Goal: Find specific page/section: Find specific page/section

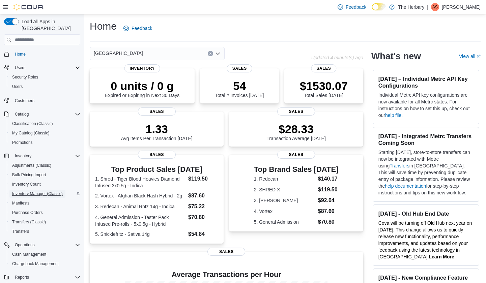
click at [48, 191] on span "Inventory Manager (Classic)" at bounding box center [37, 193] width 51 height 5
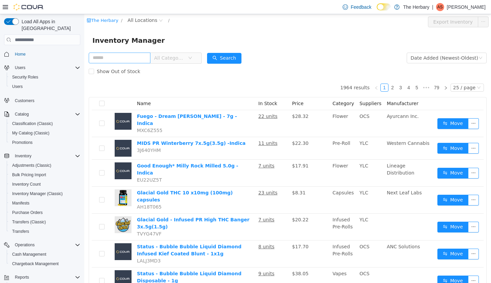
click at [148, 62] on input "text" at bounding box center [120, 58] width 62 height 11
click at [144, 19] on span "All Locations" at bounding box center [142, 20] width 30 height 7
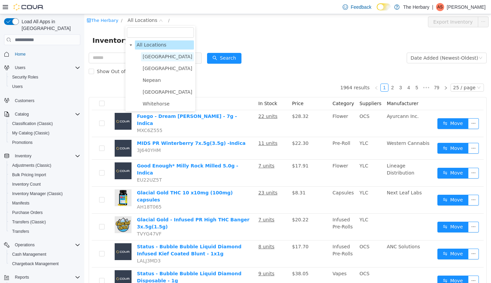
click at [149, 61] on span "[GEOGRAPHIC_DATA]" at bounding box center [167, 56] width 53 height 9
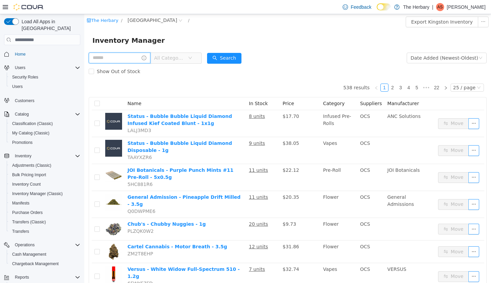
click at [139, 59] on input "text" at bounding box center [120, 58] width 62 height 11
type input "**********"
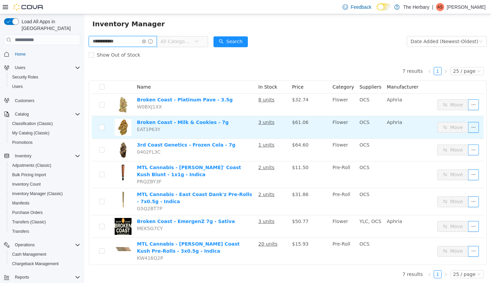
scroll to position [17, 0]
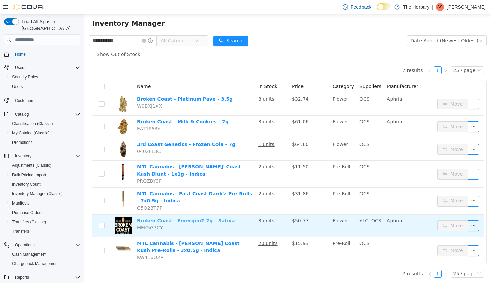
click at [177, 224] on link "Broken Coast - EmergenZ 7g - Sativa" at bounding box center [186, 220] width 98 height 5
click at [472, 227] on button "button" at bounding box center [473, 226] width 11 height 11
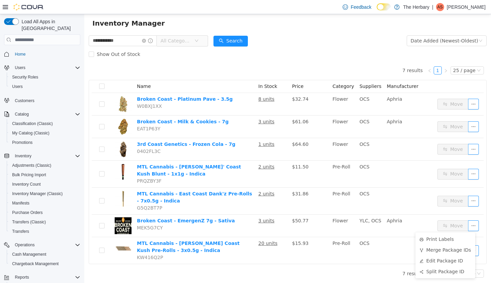
click at [167, 62] on div "7 results 1 25 / page Name In Stock Price Category Suppliers Manufacturer Broke…" at bounding box center [288, 162] width 398 height 203
